Goal: Complete application form

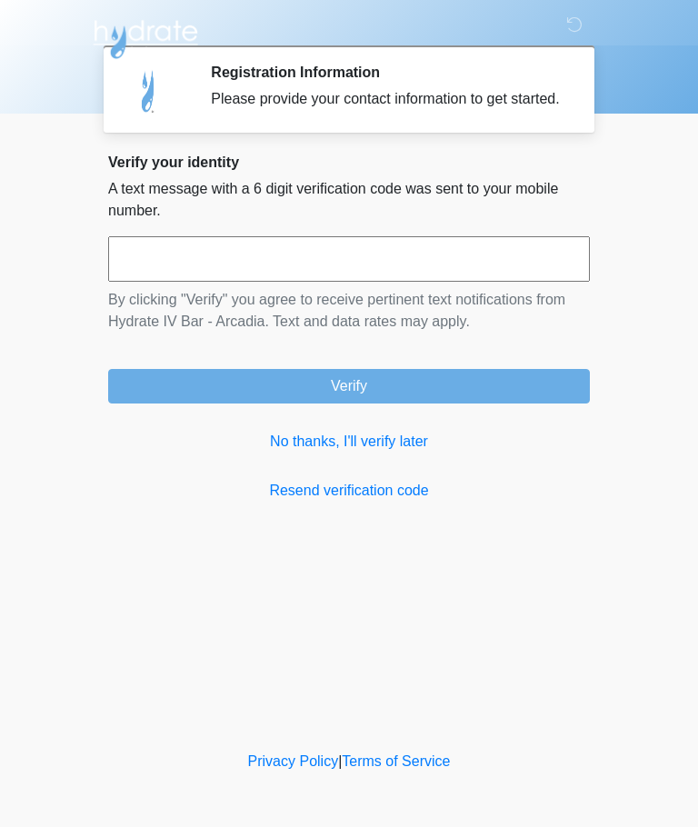
click at [342, 282] on input "text" at bounding box center [348, 258] width 481 height 45
type input "******"
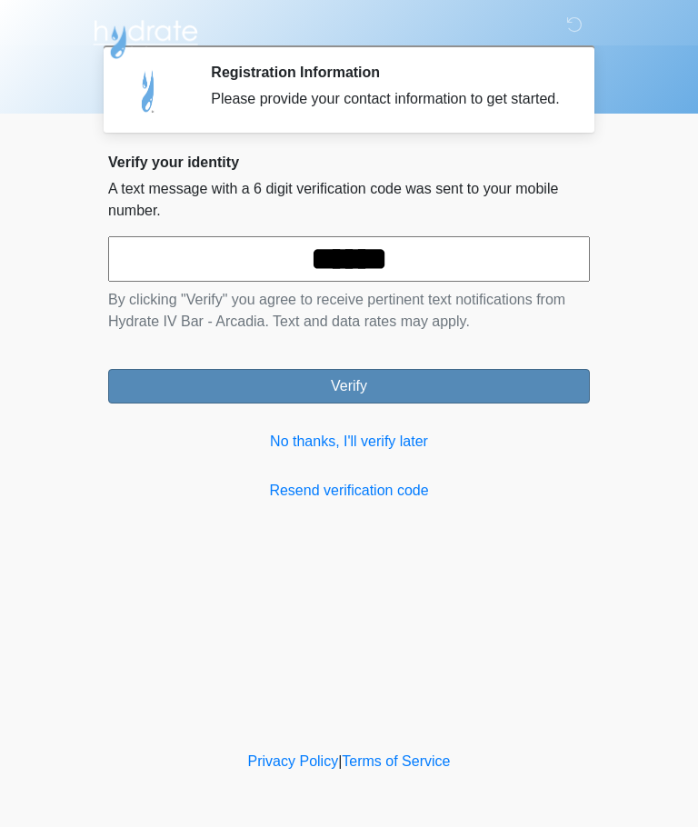
click at [458, 403] on button "Verify" at bounding box center [348, 386] width 481 height 35
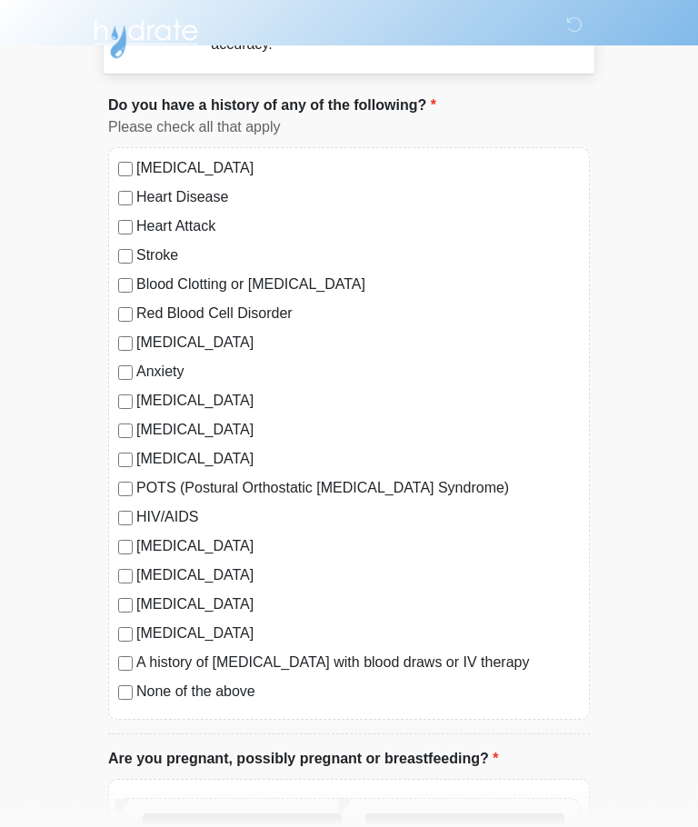
scroll to position [80, 0]
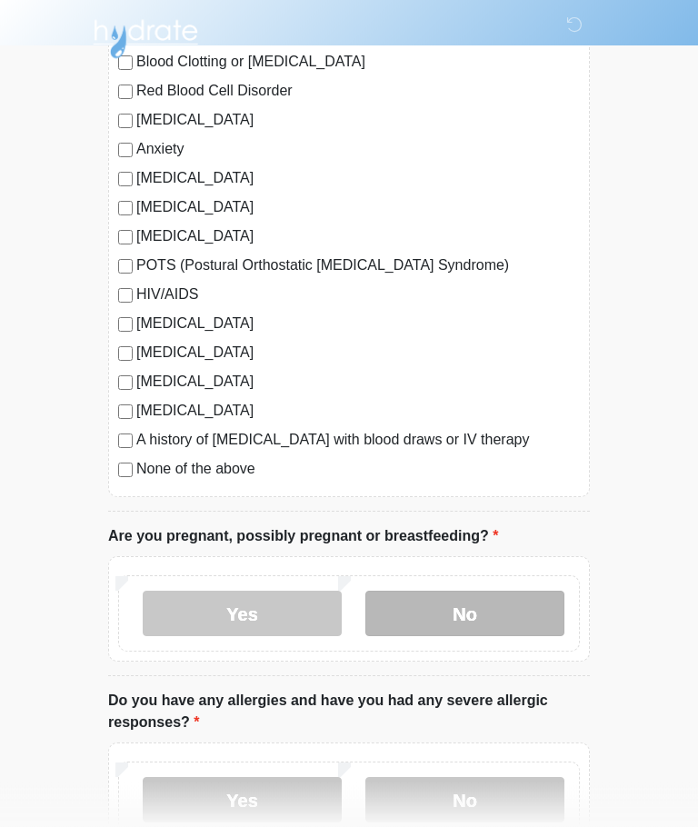
click at [491, 599] on label "No" at bounding box center [464, 613] width 199 height 45
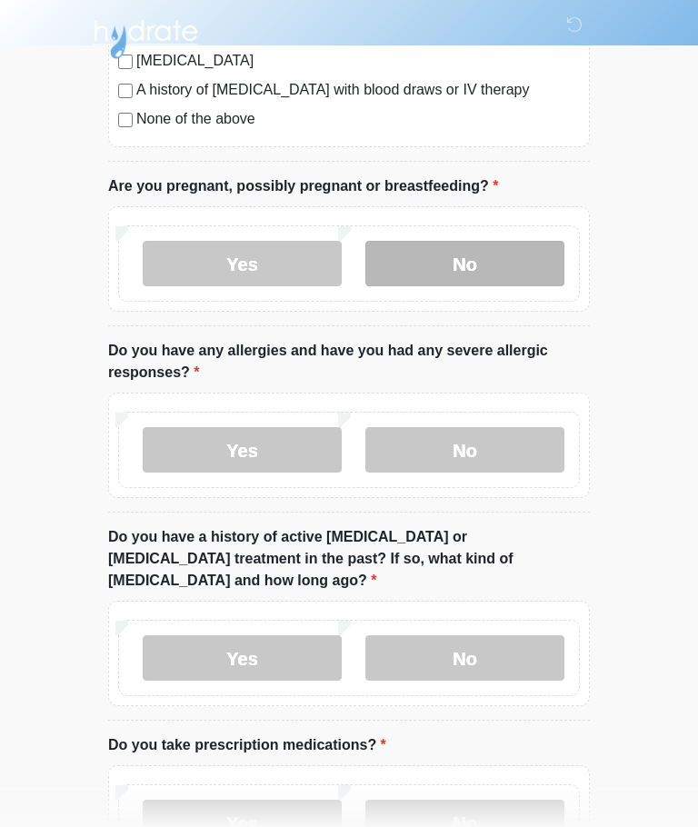
scroll to position [649, 0]
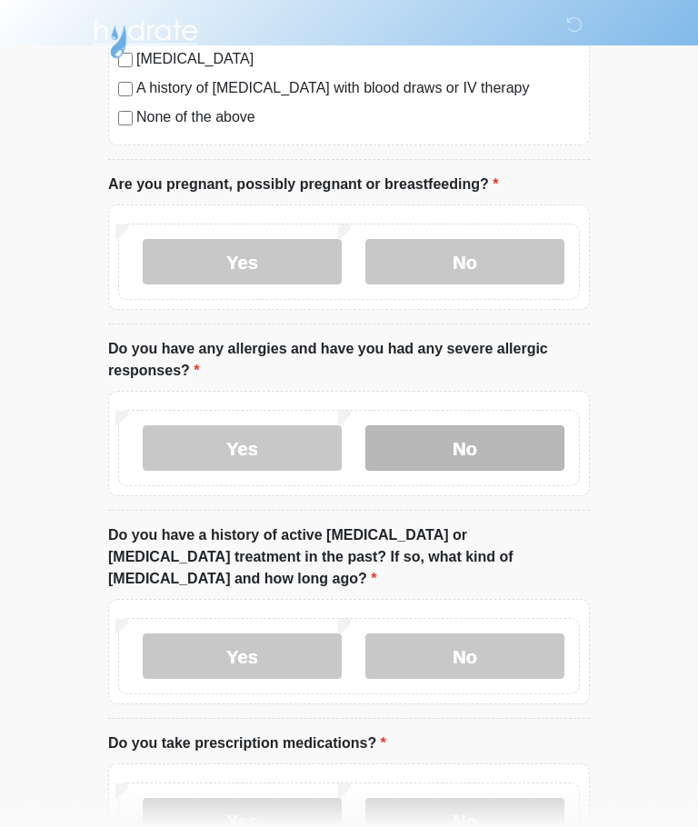
click at [519, 441] on label "No" at bounding box center [464, 448] width 199 height 45
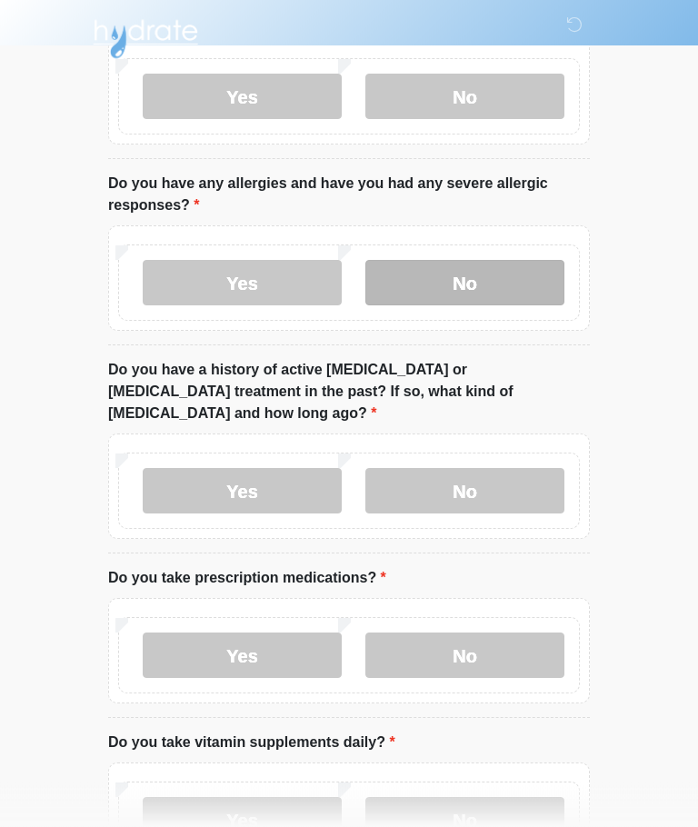
scroll to position [817, 0]
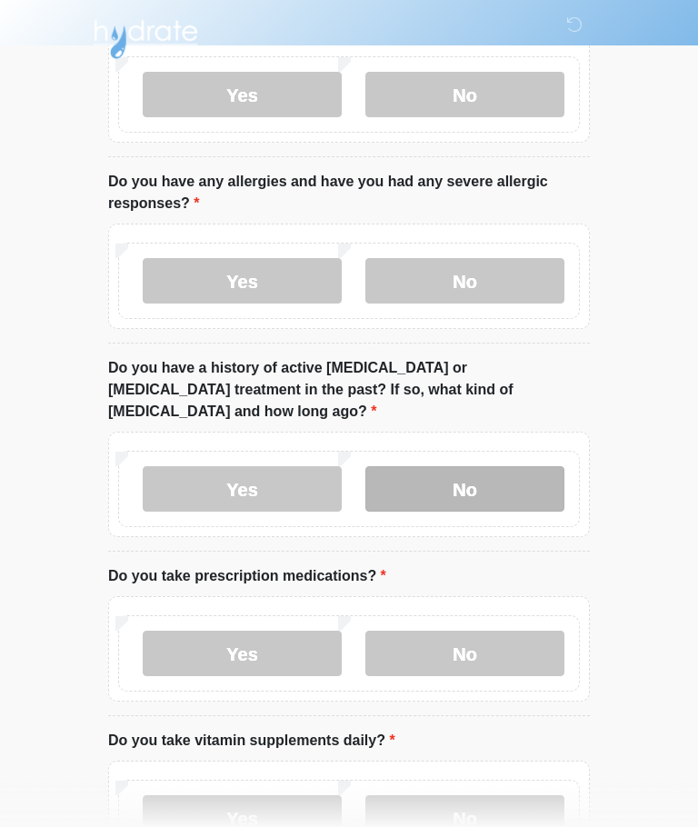
click at [524, 466] on label "No" at bounding box center [464, 488] width 199 height 45
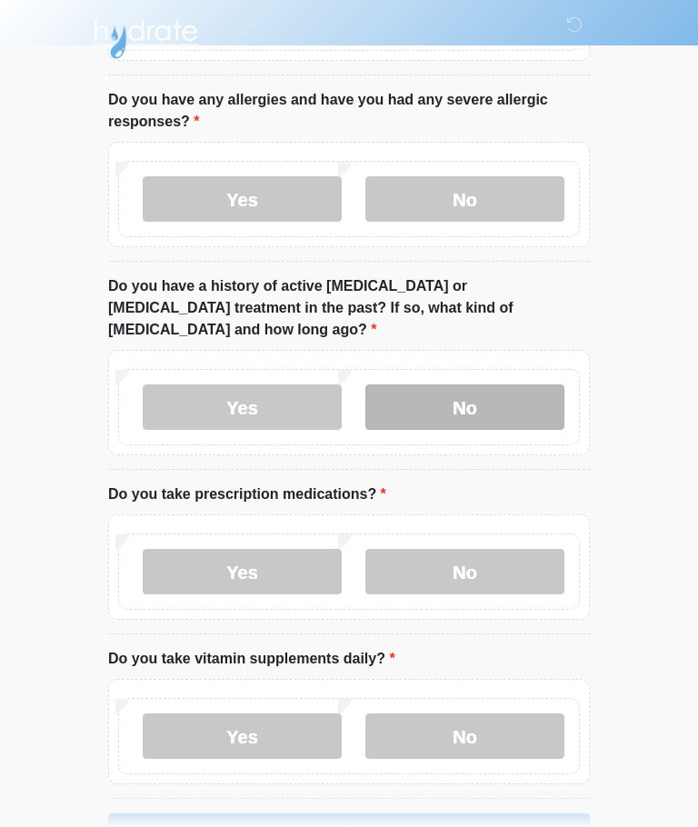
scroll to position [931, 0]
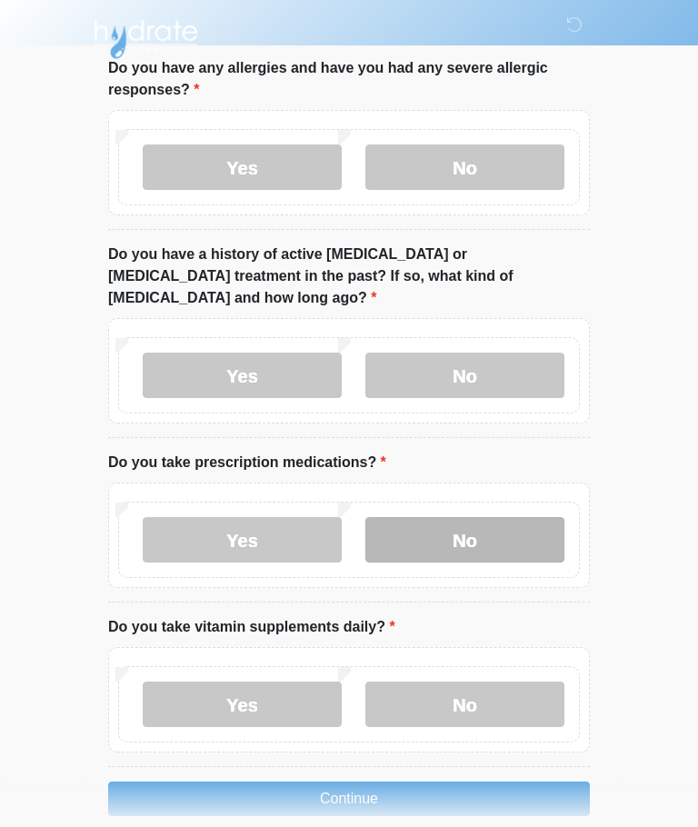
click at [509, 517] on label "No" at bounding box center [464, 539] width 199 height 45
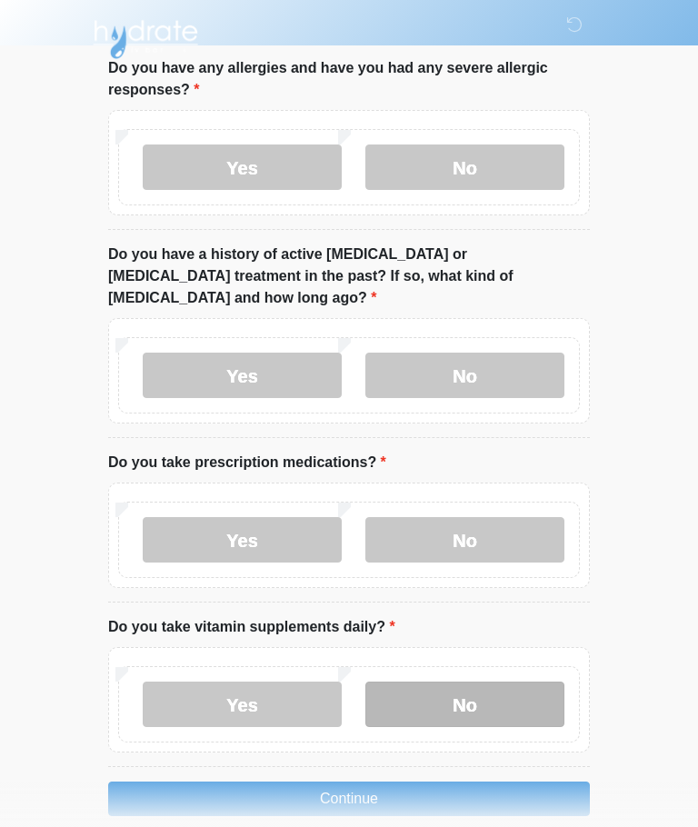
click at [526, 681] on label "No" at bounding box center [464, 703] width 199 height 45
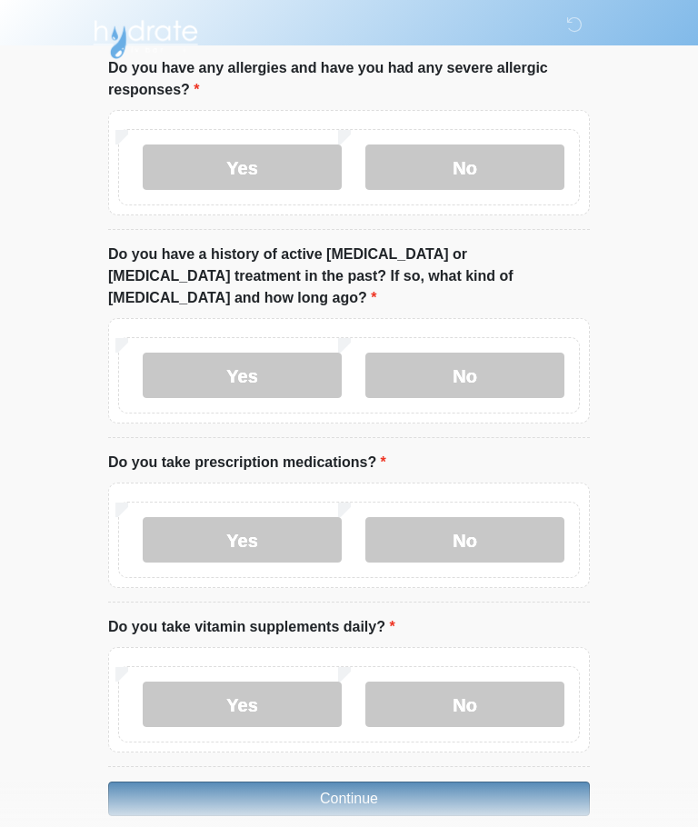
click at [502, 781] on button "Continue" at bounding box center [348, 798] width 481 height 35
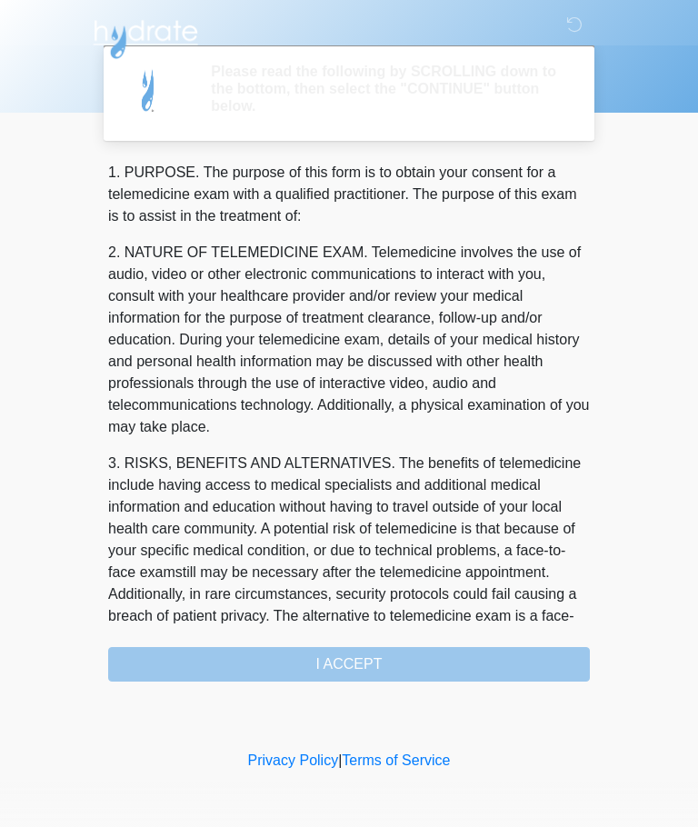
scroll to position [0, 0]
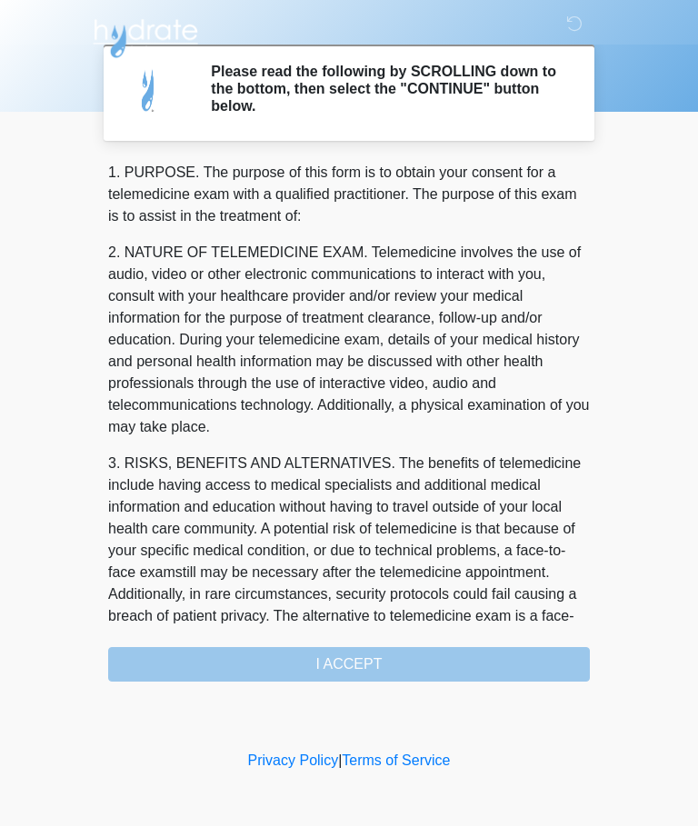
click at [476, 659] on div "1. PURPOSE. The purpose of this form is to obtain your consent for a telemedici…" at bounding box center [348, 423] width 481 height 520
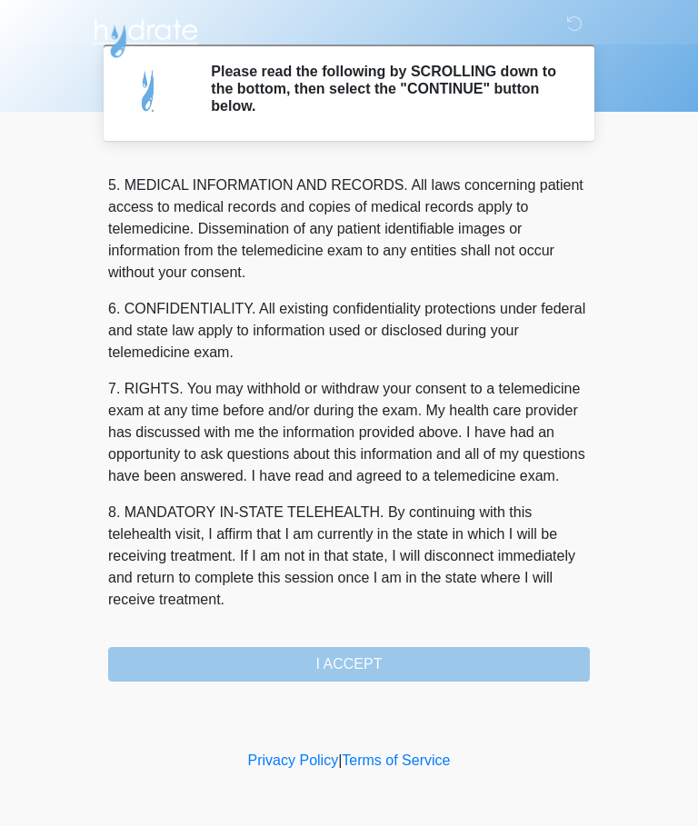
scroll to position [590, 0]
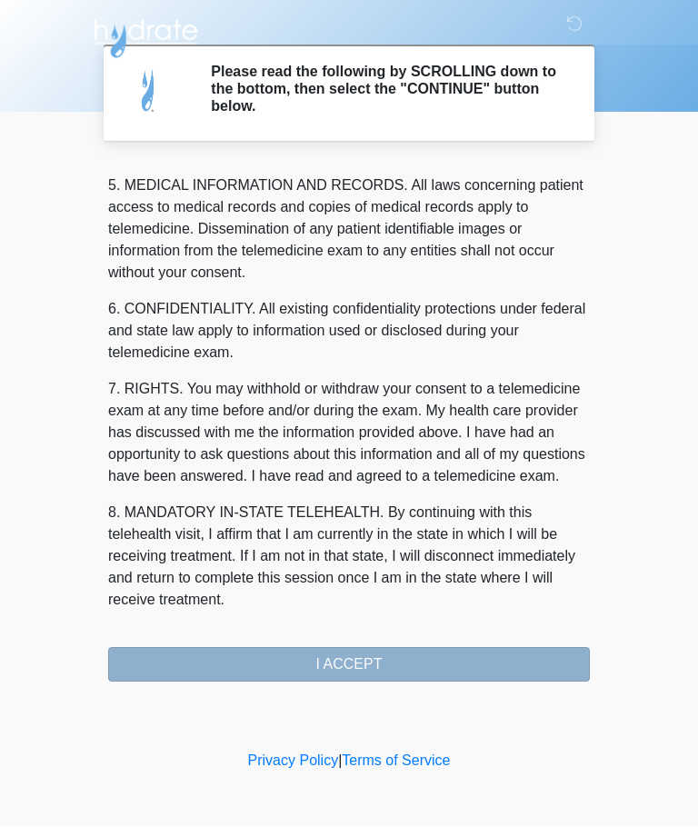
click at [421, 669] on button "I ACCEPT" at bounding box center [348, 665] width 481 height 35
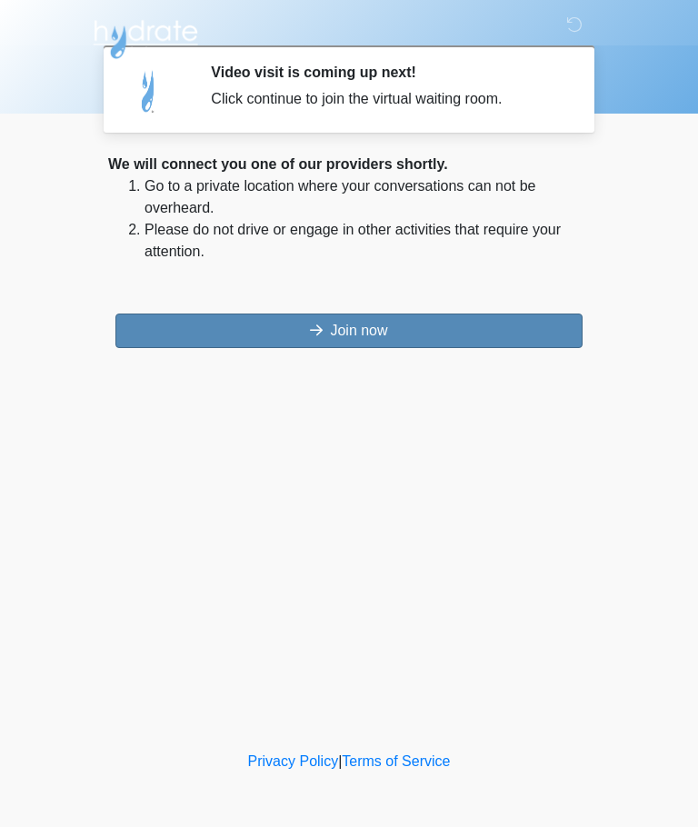
click at [490, 333] on button "Join now" at bounding box center [348, 330] width 467 height 35
